Goal: Information Seeking & Learning: Learn about a topic

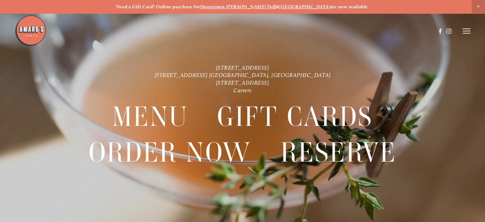
click at [464, 31] on line at bounding box center [467, 31] width 8 height 0
click at [393, 32] on span "Visit" at bounding box center [392, 30] width 9 height 5
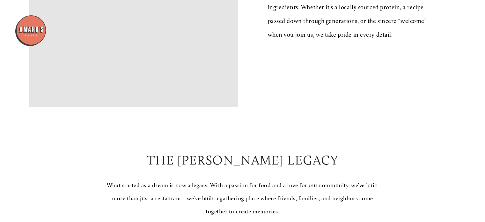
scroll to position [510, 0]
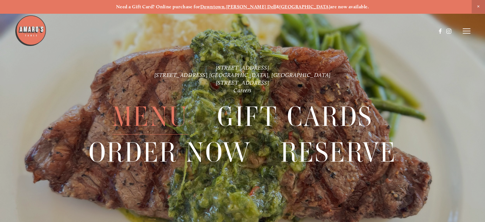
click at [152, 117] on span "Menu" at bounding box center [150, 116] width 76 height 35
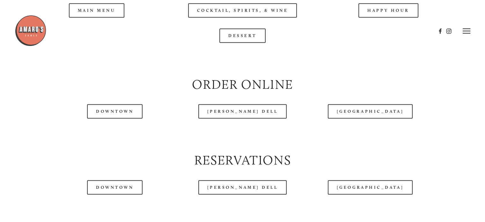
scroll to position [670, 0]
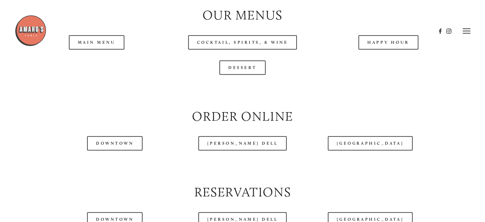
click at [87, 62] on header "Menu Order Now Visit Gallery 0" at bounding box center [243, 31] width 456 height 62
click at [96, 60] on header "Menu Order Now Visit Gallery 0" at bounding box center [243, 31] width 456 height 62
click at [87, 62] on header "Menu Order Now Visit Gallery 0" at bounding box center [243, 31] width 456 height 62
click at [91, 49] on link "Main Menu" at bounding box center [97, 42] width 56 height 14
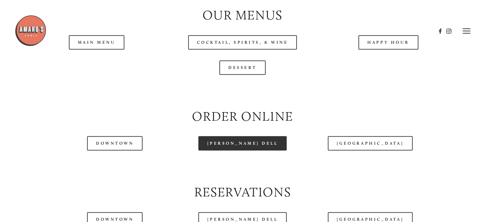
click at [240, 150] on link "[PERSON_NAME] Dell" at bounding box center [242, 143] width 89 height 14
